Goal: Information Seeking & Learning: Learn about a topic

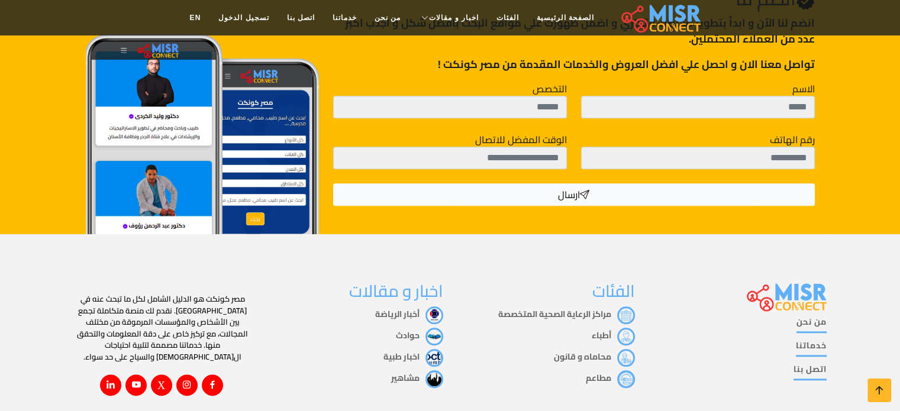
scroll to position [1330, 0]
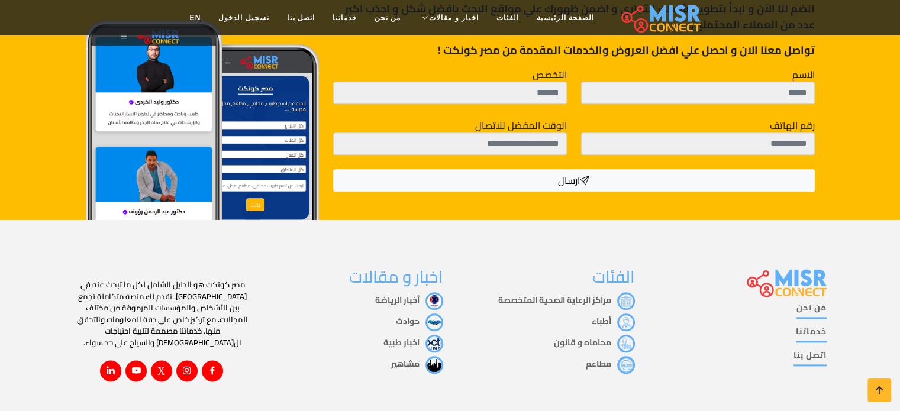
click at [805, 302] on link "من نحن" at bounding box center [811, 310] width 30 height 17
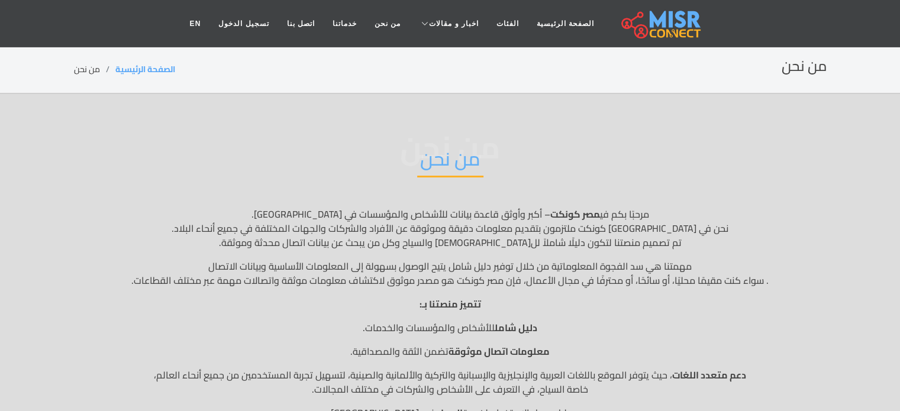
click at [636, 25] on img at bounding box center [660, 24] width 79 height 30
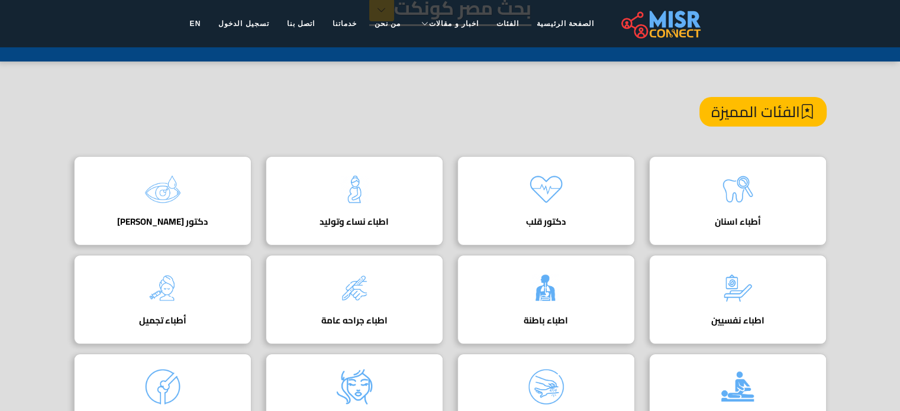
scroll to position [34, 0]
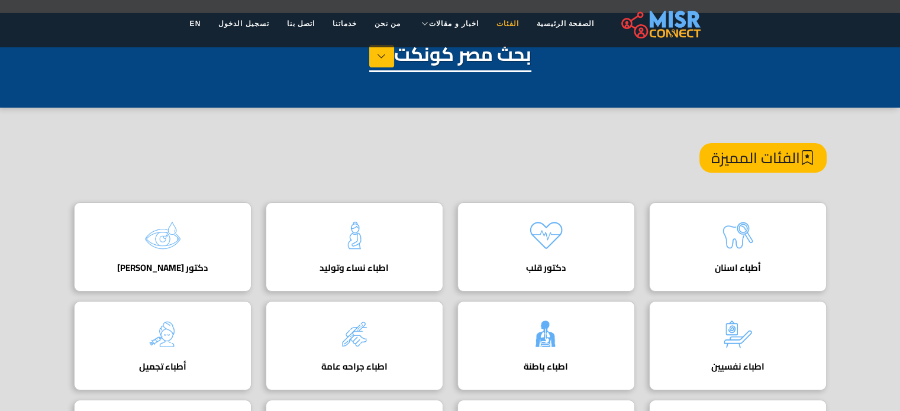
click at [492, 18] on link "الفئات" at bounding box center [508, 23] width 40 height 22
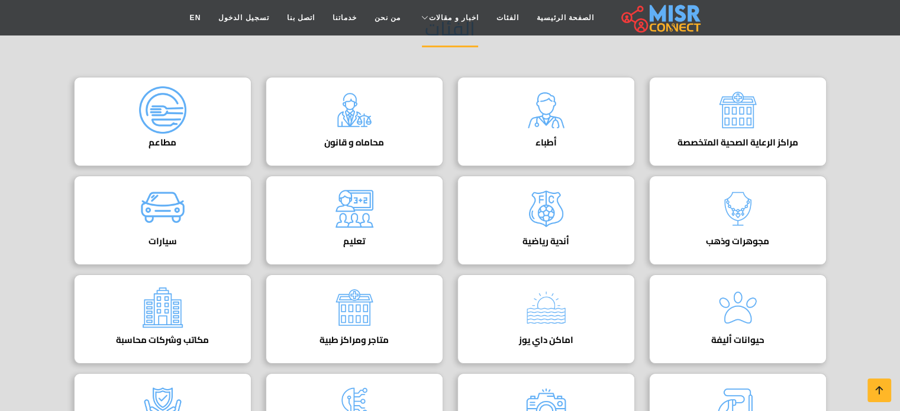
scroll to position [139, 0]
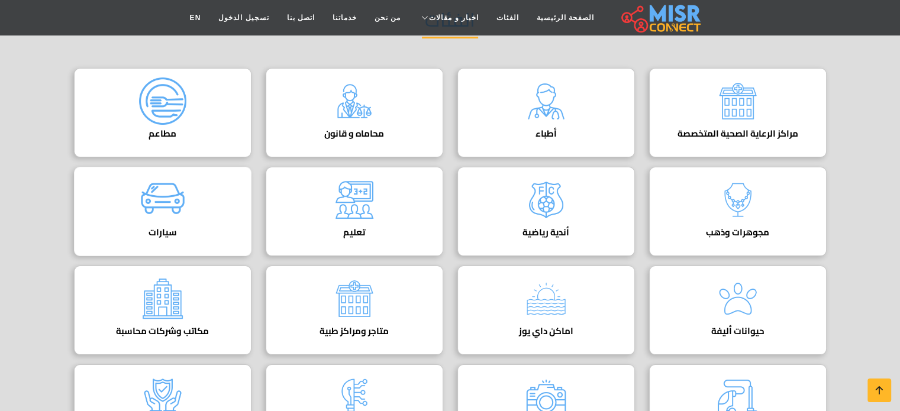
click at [169, 212] on img at bounding box center [162, 199] width 47 height 47
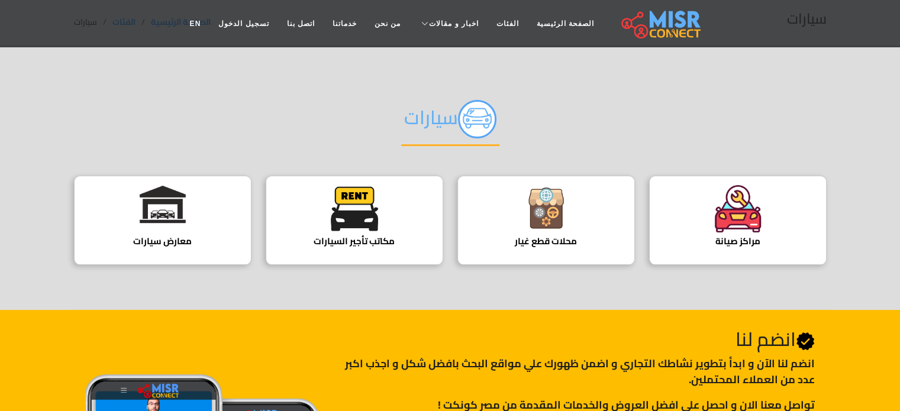
scroll to position [47, 0]
click at [349, 207] on img at bounding box center [354, 208] width 47 height 47
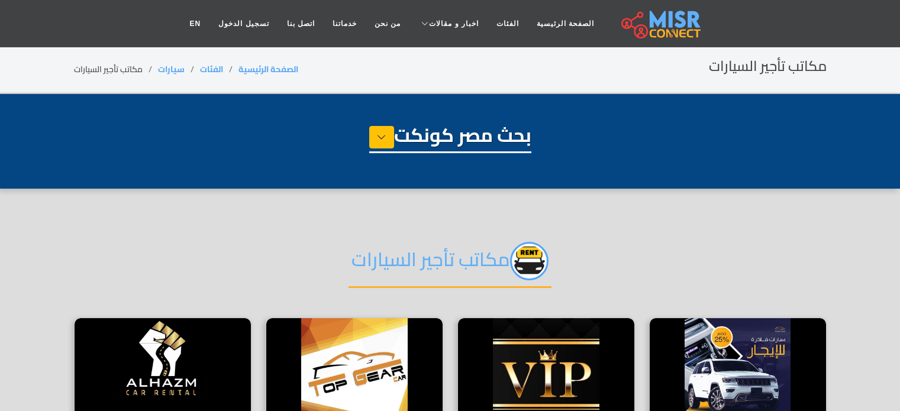
select select "****"
select select "**********"
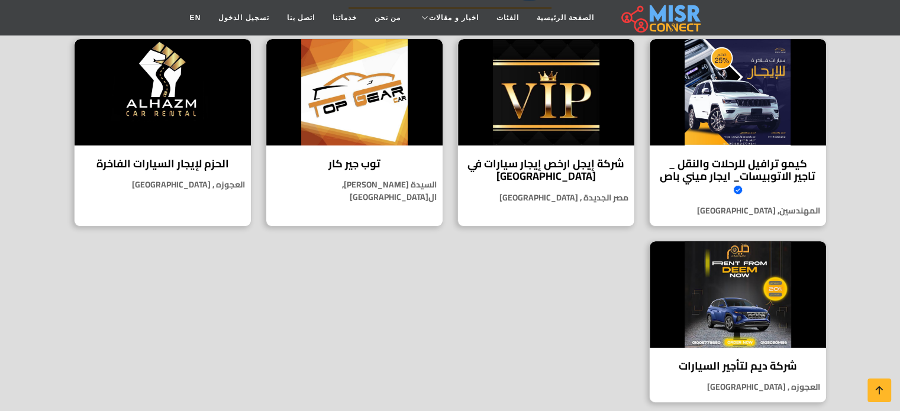
scroll to position [280, 0]
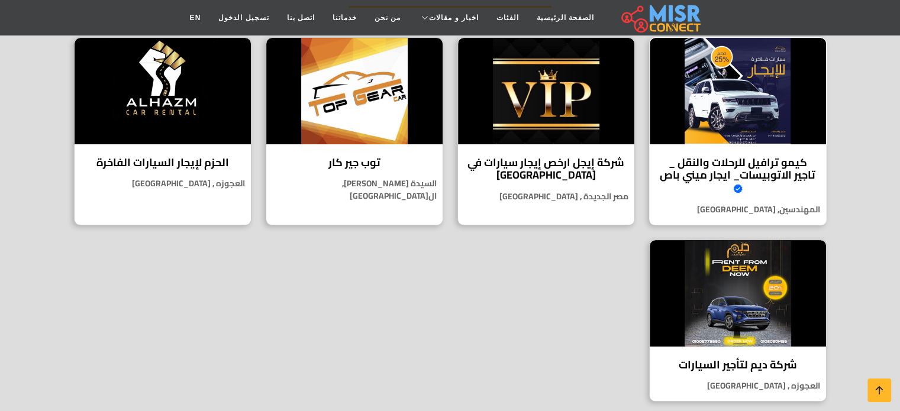
click at [778, 106] on img at bounding box center [738, 91] width 176 height 107
click at [568, 109] on img at bounding box center [546, 91] width 176 height 107
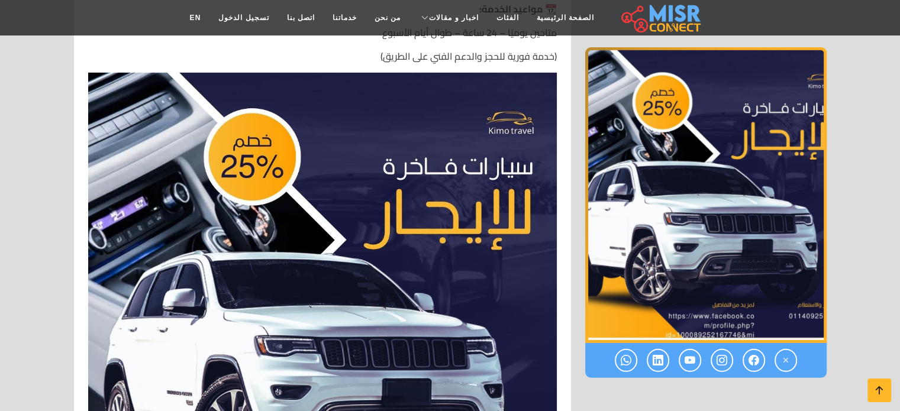
scroll to position [3484, 0]
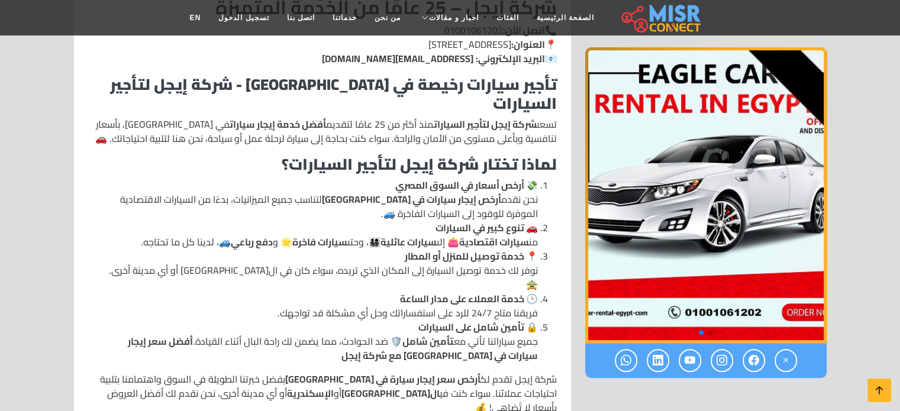
scroll to position [556, 0]
